Goal: Find specific page/section: Find specific page/section

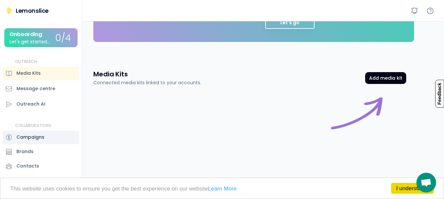
scroll to position [5, 0]
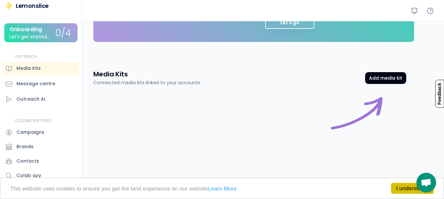
click at [409, 193] on link "I understand!" at bounding box center [412, 188] width 43 height 11
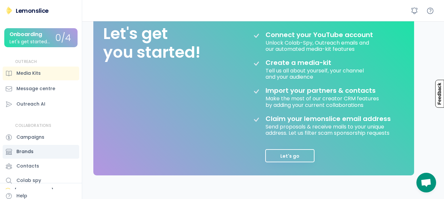
scroll to position [0, 0]
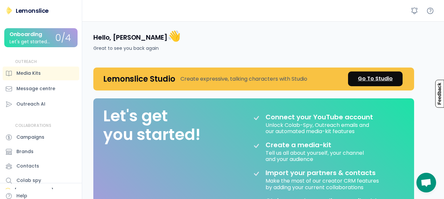
click at [374, 81] on div "Go To Studio" at bounding box center [375, 79] width 35 height 8
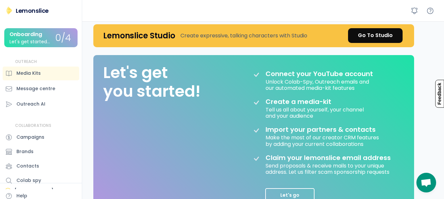
scroll to position [66, 0]
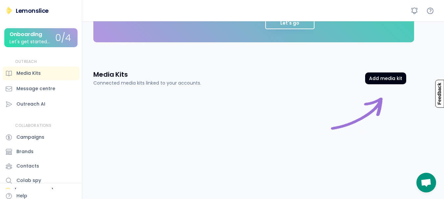
scroll to position [216, 0]
click at [30, 72] on div "Media Kits" at bounding box center [28, 73] width 24 height 7
click at [380, 81] on button "Add media kit" at bounding box center [385, 78] width 41 height 12
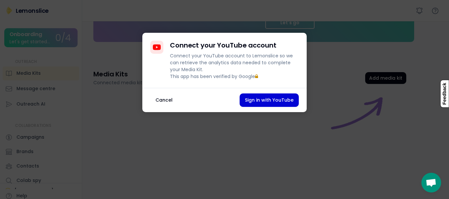
click at [158, 107] on button "Cancel" at bounding box center [164, 100] width 28 height 13
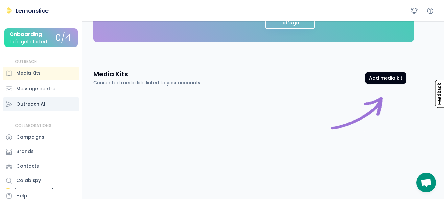
click at [30, 104] on div "Outreach AI" at bounding box center [30, 104] width 29 height 7
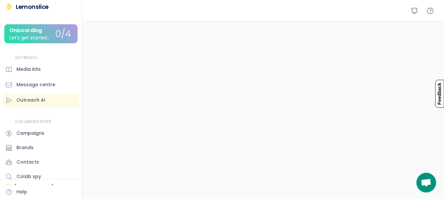
scroll to position [5, 0]
